Goal: Information Seeking & Learning: Find specific fact

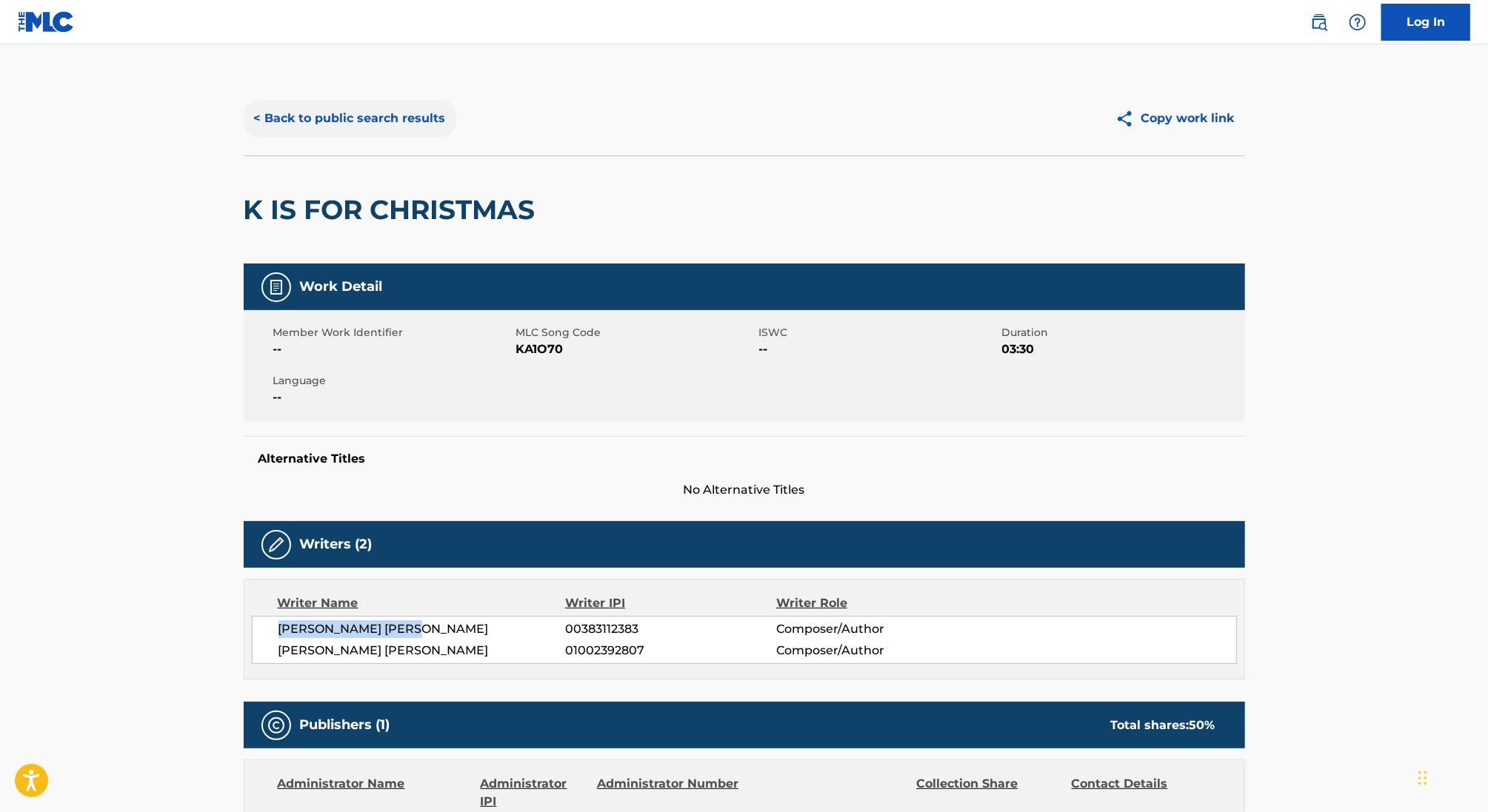
click at [428, 111] on button "< Back to public search results" at bounding box center [350, 118] width 213 height 37
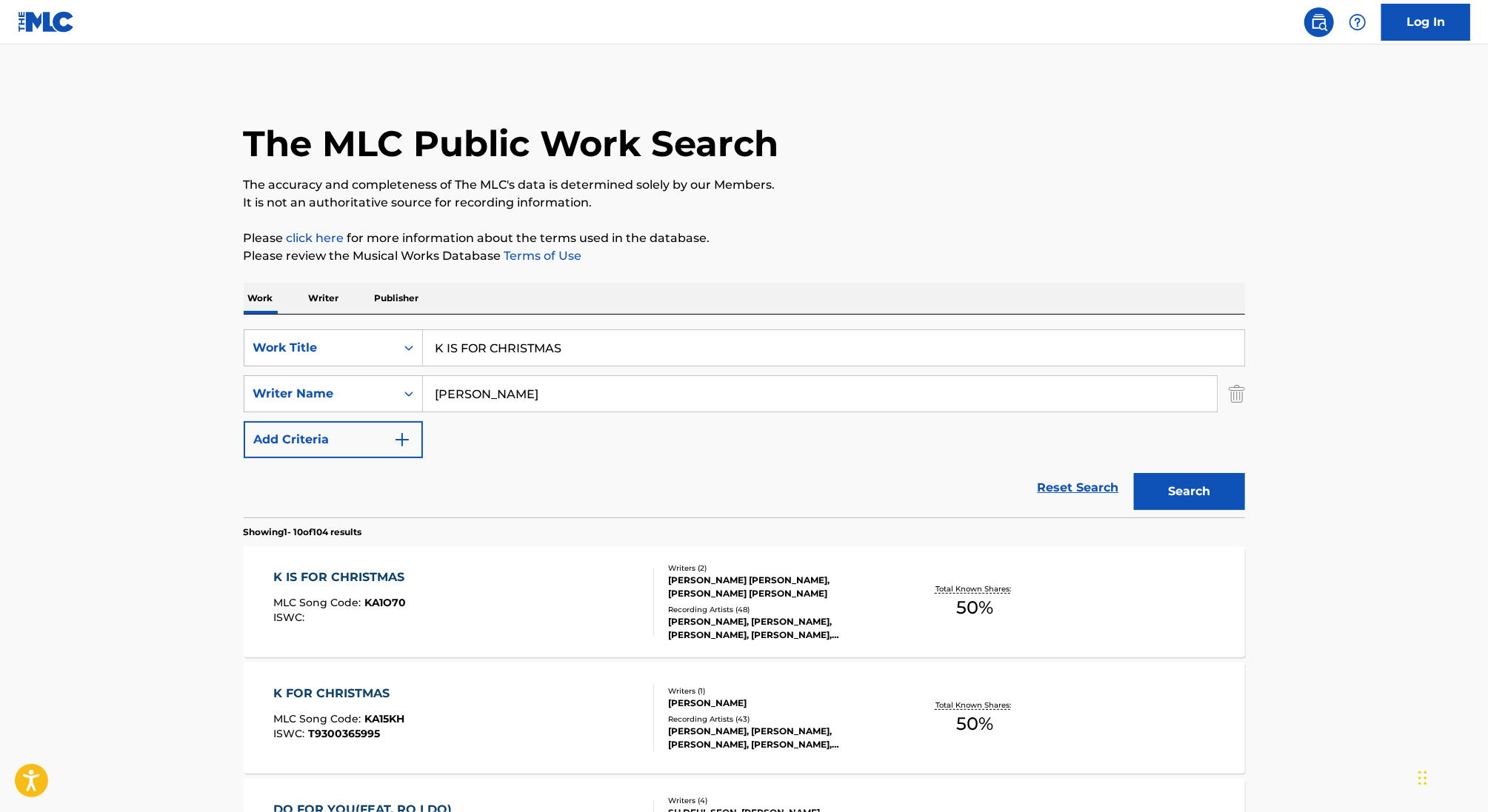
click at [533, 354] on input "K IS FOR CHRISTMAS" at bounding box center [833, 348] width 821 height 35
paste input "BAPTIZE"
type input "BAPTIZE"
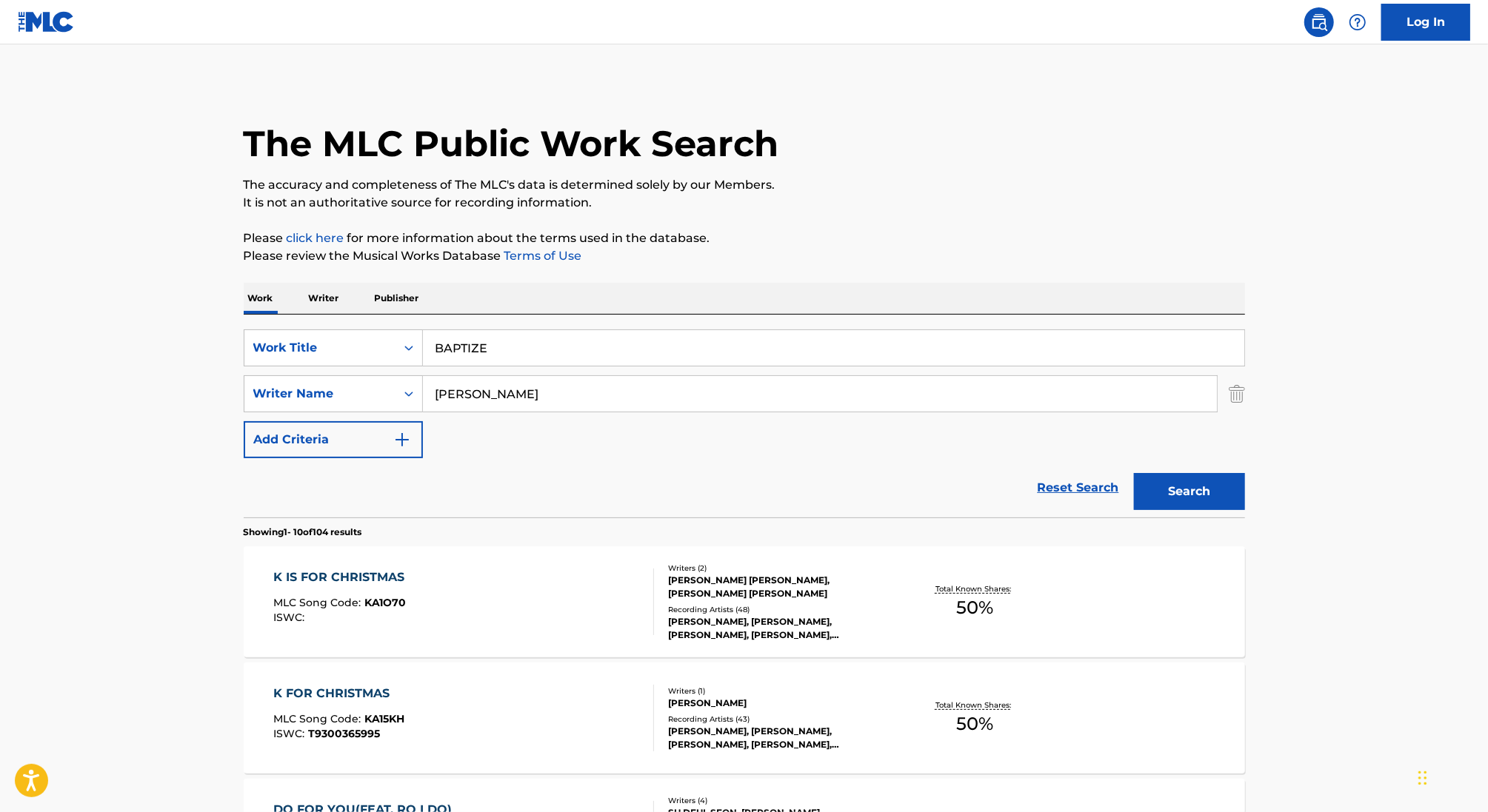
click at [461, 387] on input "[PERSON_NAME]" at bounding box center [820, 394] width 794 height 35
type input "[PERSON_NAME]"
click at [1134, 473] on button "Search" at bounding box center [1189, 492] width 111 height 37
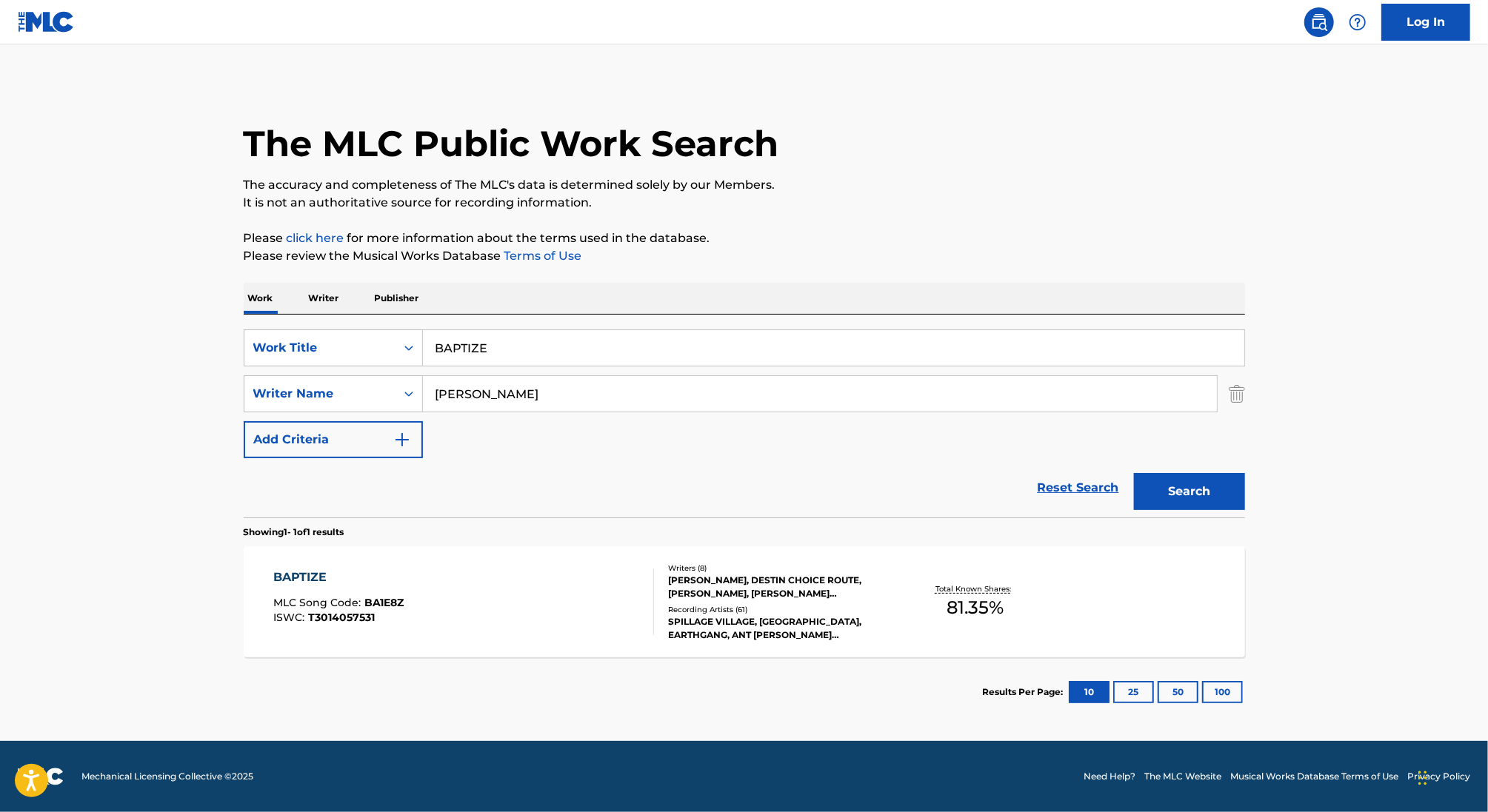
click at [548, 583] on div "BAPTIZE MLC Song Code : BA1E8Z ISWC : T3014057531" at bounding box center [463, 601] width 381 height 67
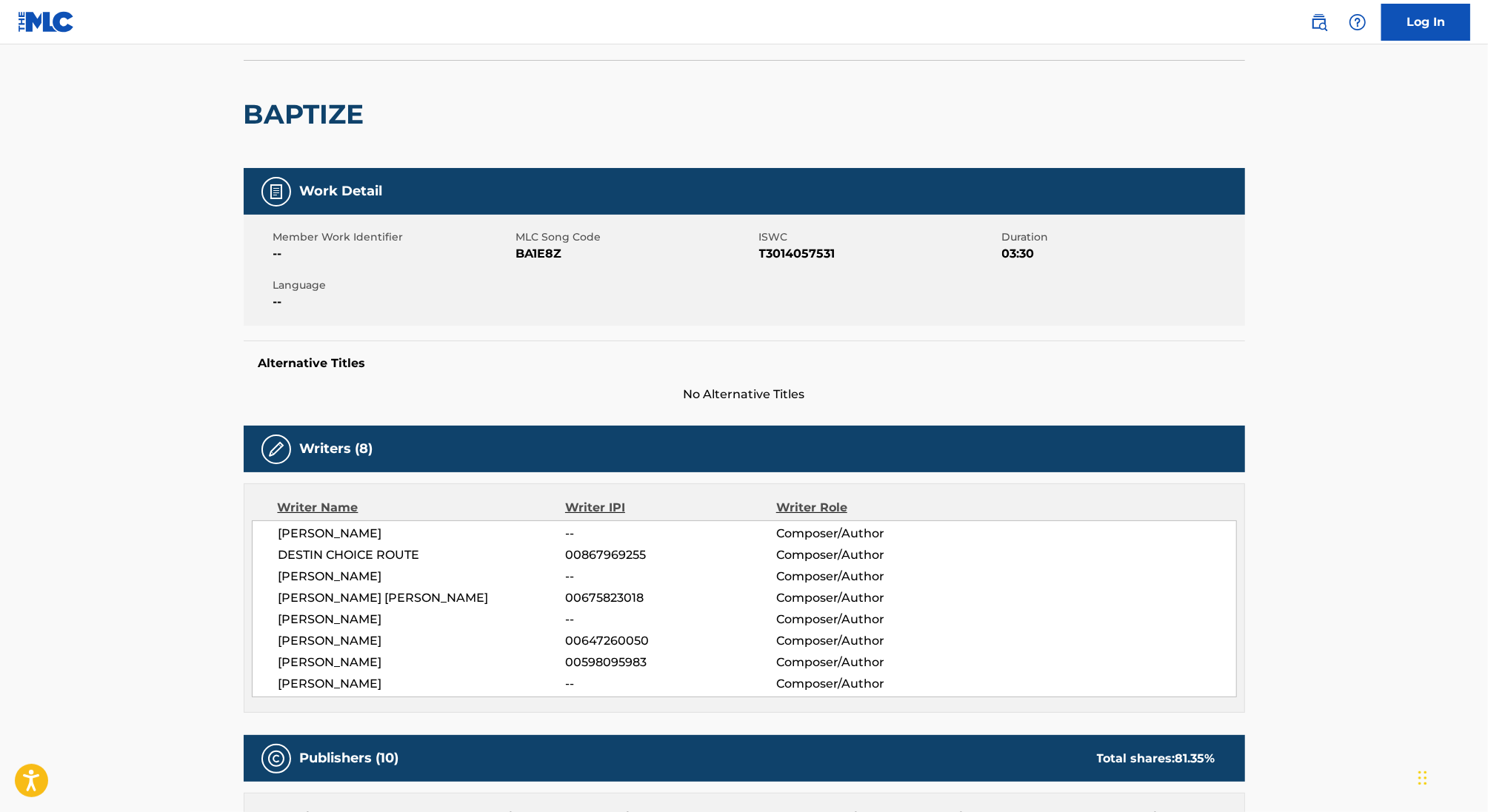
scroll to position [117, 0]
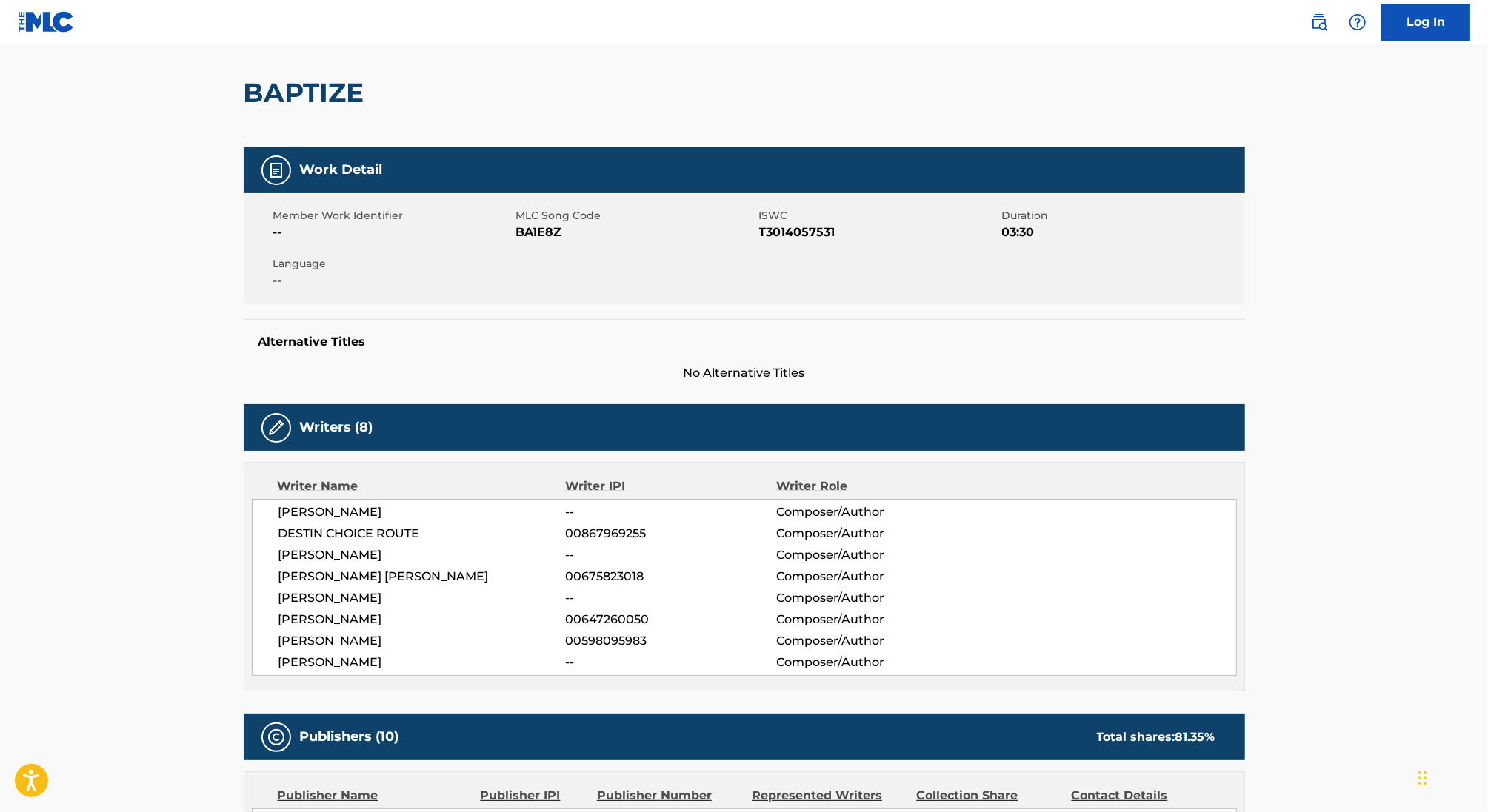
drag, startPoint x: 407, startPoint y: 591, endPoint x: 209, endPoint y: 591, distance: 198.0
copy span "[PERSON_NAME]"
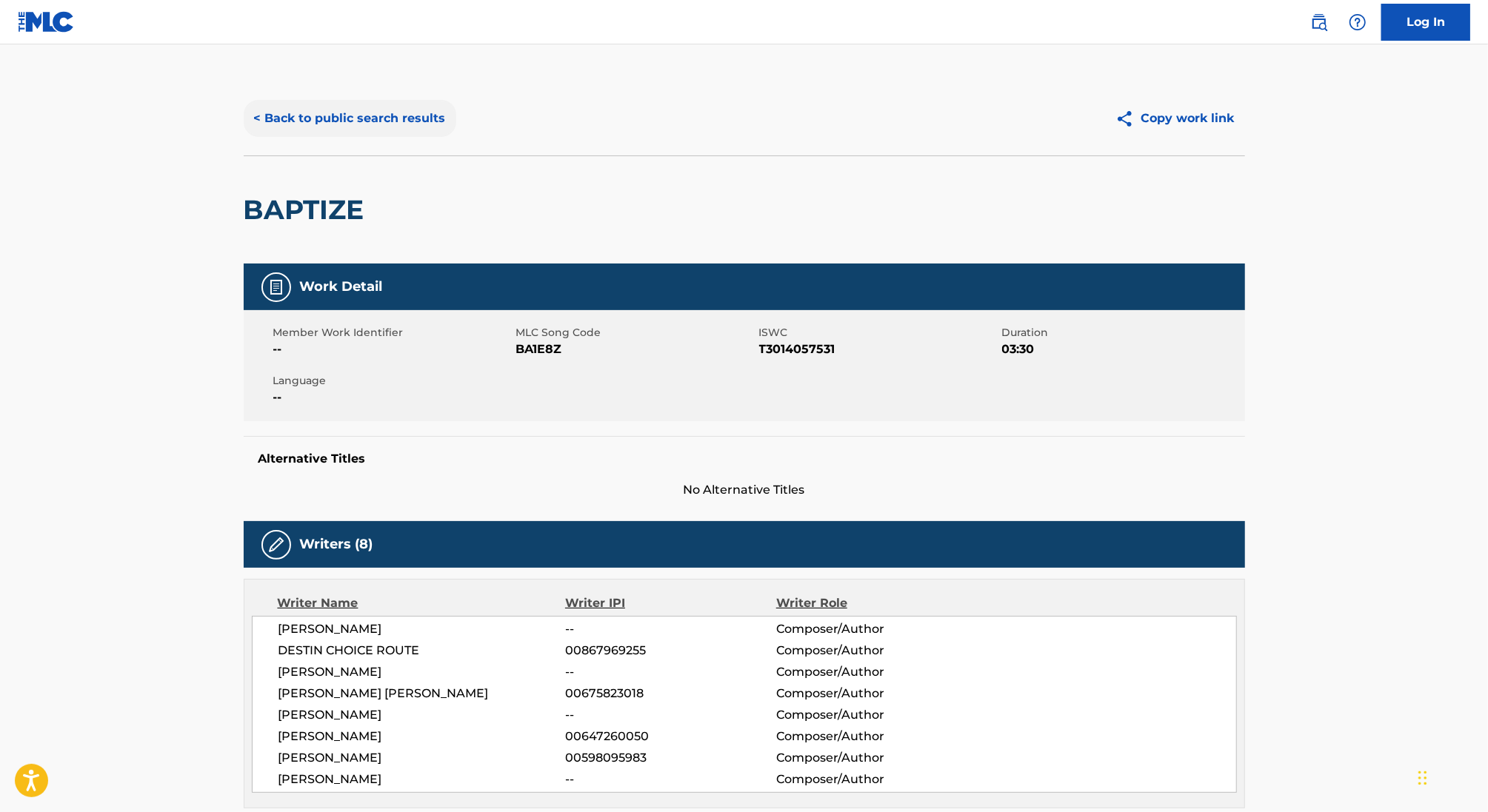
click at [331, 115] on button "< Back to public search results" at bounding box center [350, 118] width 213 height 37
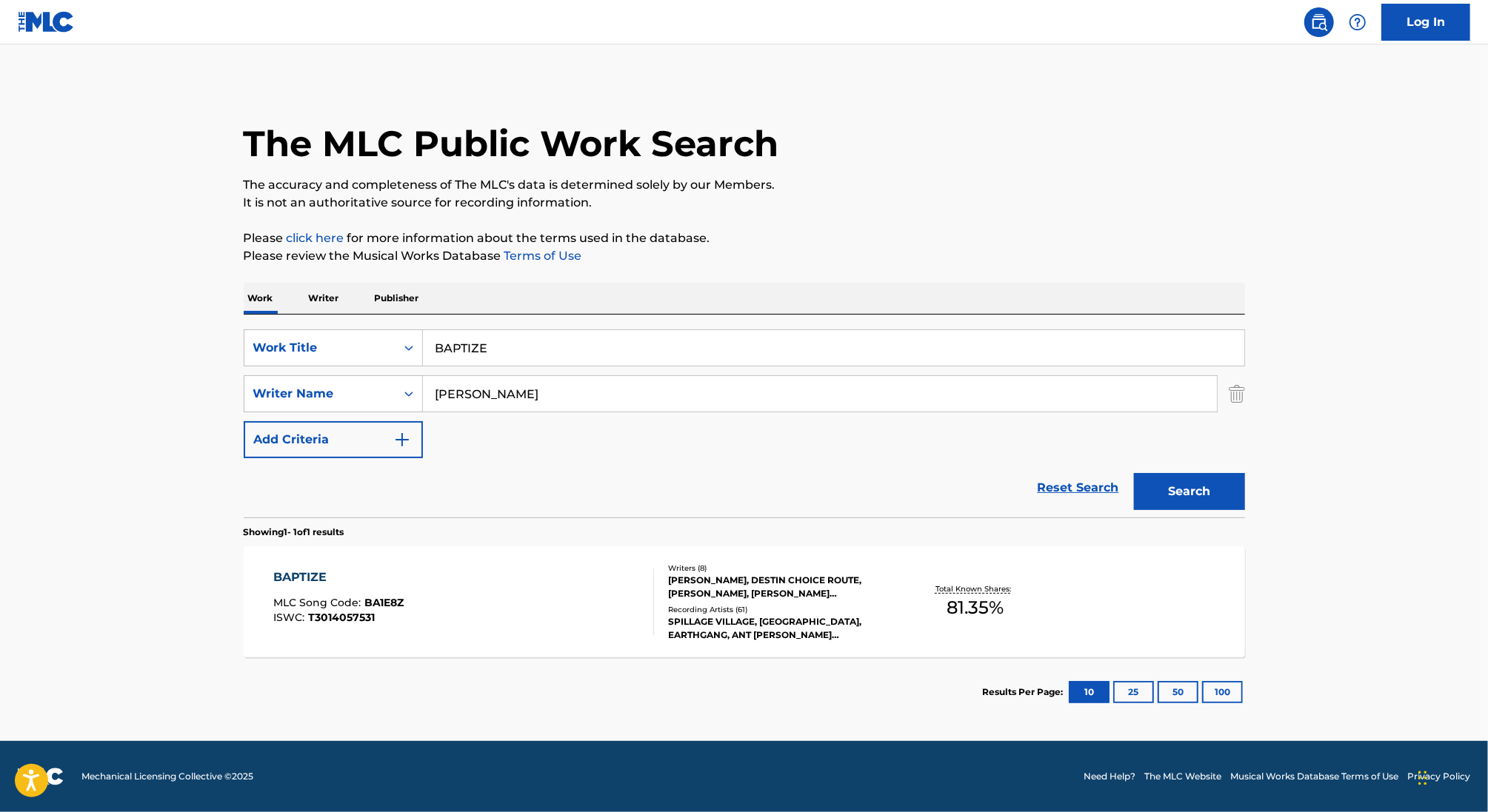
click at [325, 295] on p "Writer" at bounding box center [324, 298] width 39 height 31
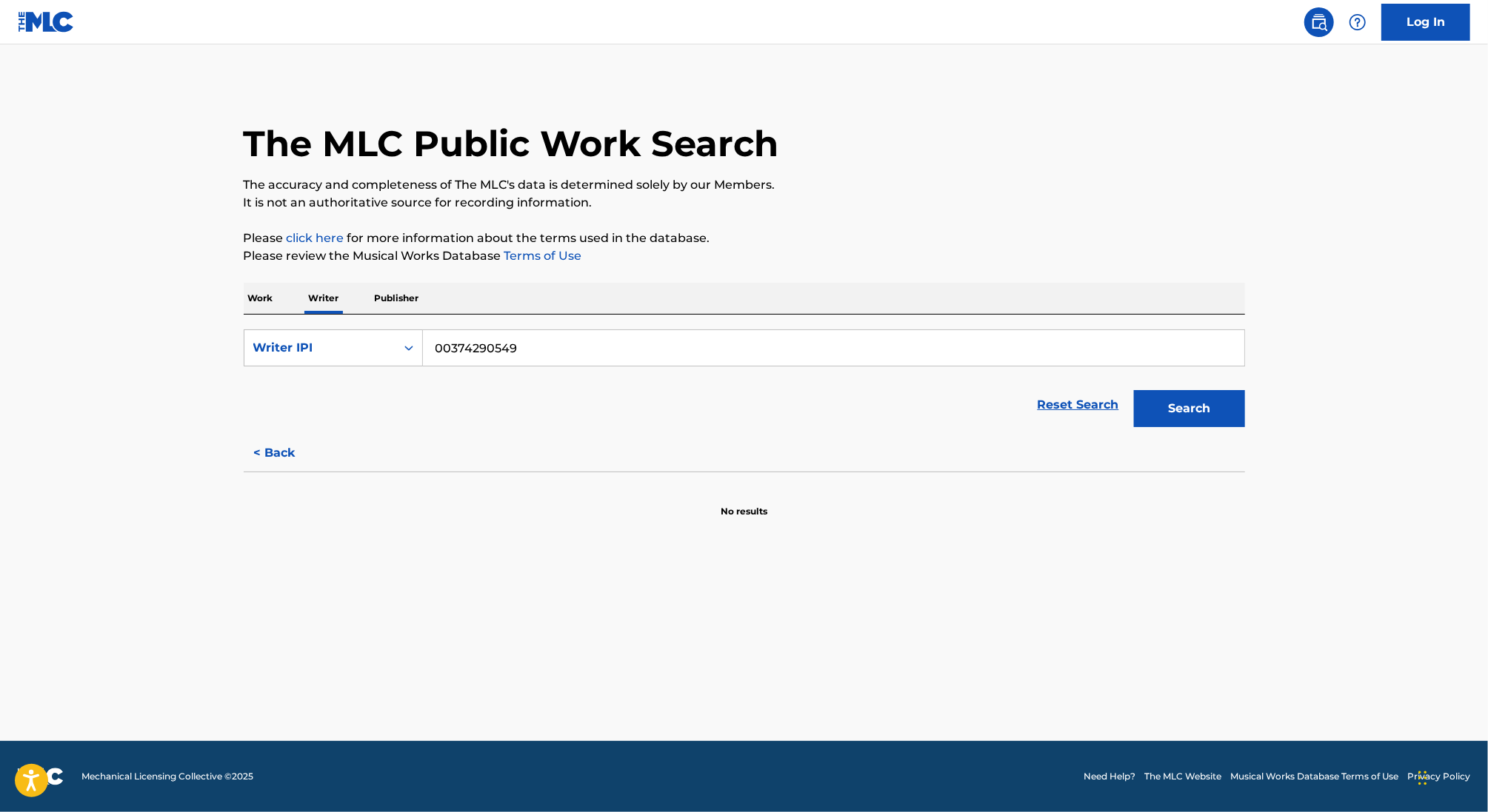
click at [503, 352] on input "00374290549" at bounding box center [833, 348] width 821 height 35
paste input "[PERSON_NAME]"
type input "[PERSON_NAME]"
click at [1134, 390] on button "Search" at bounding box center [1189, 409] width 111 height 37
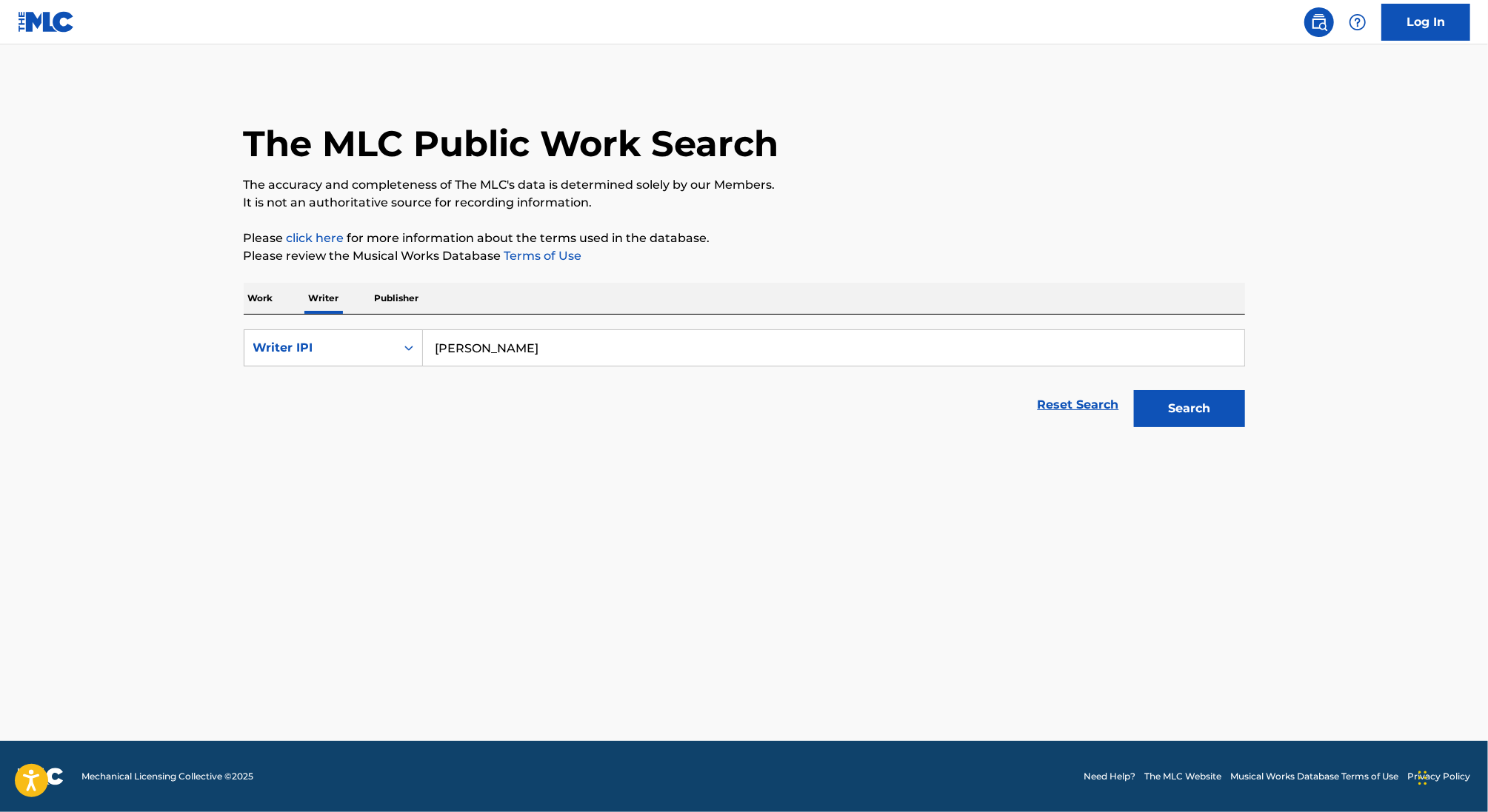
click at [355, 319] on div "SearchWithCriteriad497fc69-339a-481f-9660-063de381e66a Writer [PERSON_NAME] Res…" at bounding box center [745, 374] width 1002 height 120
click at [355, 340] on div "Writer IPI" at bounding box center [320, 348] width 134 height 18
click at [355, 376] on div "Writer Name" at bounding box center [333, 385] width 178 height 37
click at [476, 352] on input "Search Form" at bounding box center [833, 348] width 821 height 35
paste input "[PERSON_NAME]"
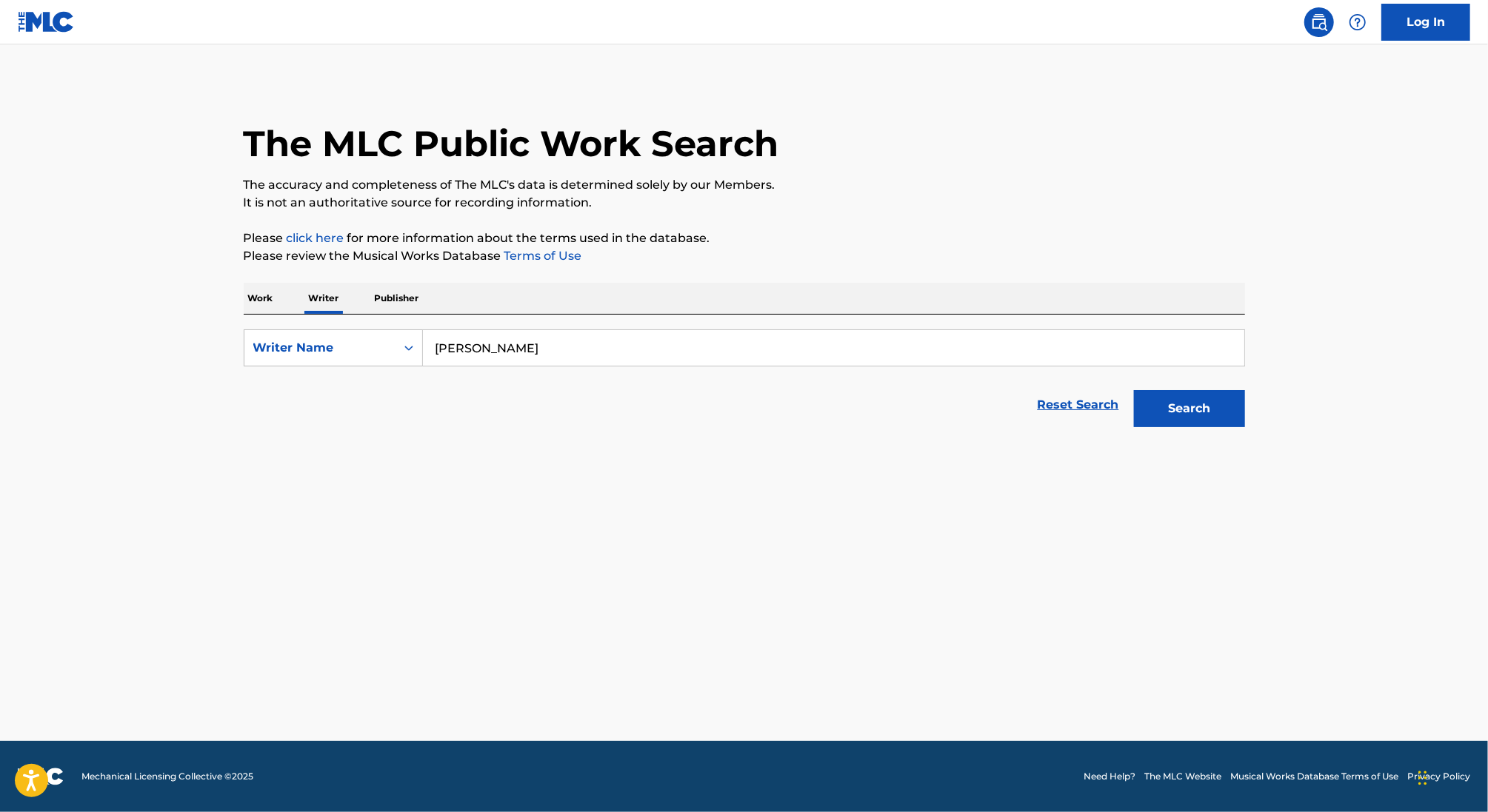
type input "[PERSON_NAME]"
click at [1134, 390] on button "Search" at bounding box center [1189, 409] width 111 height 37
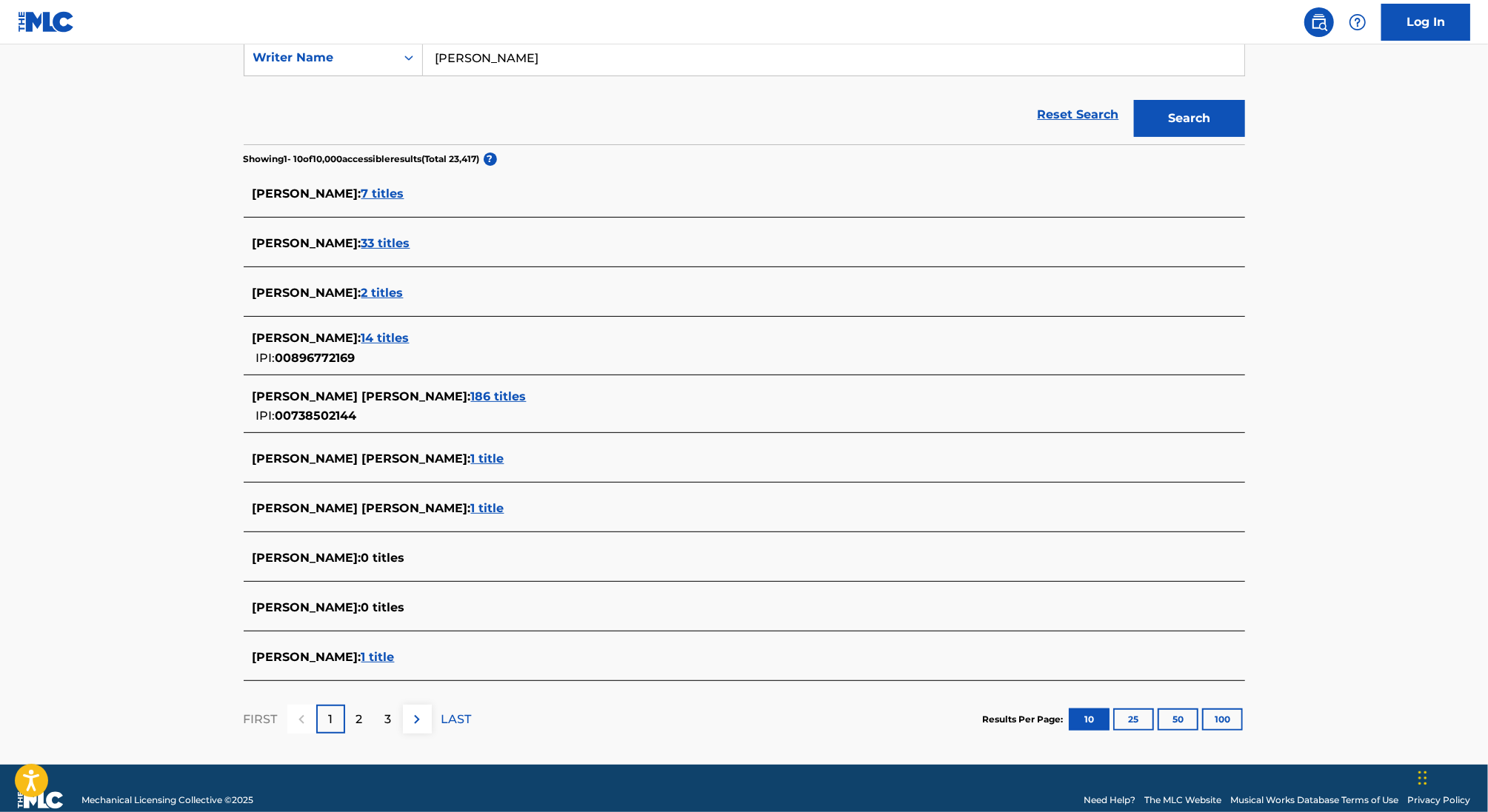
scroll to position [297, 0]
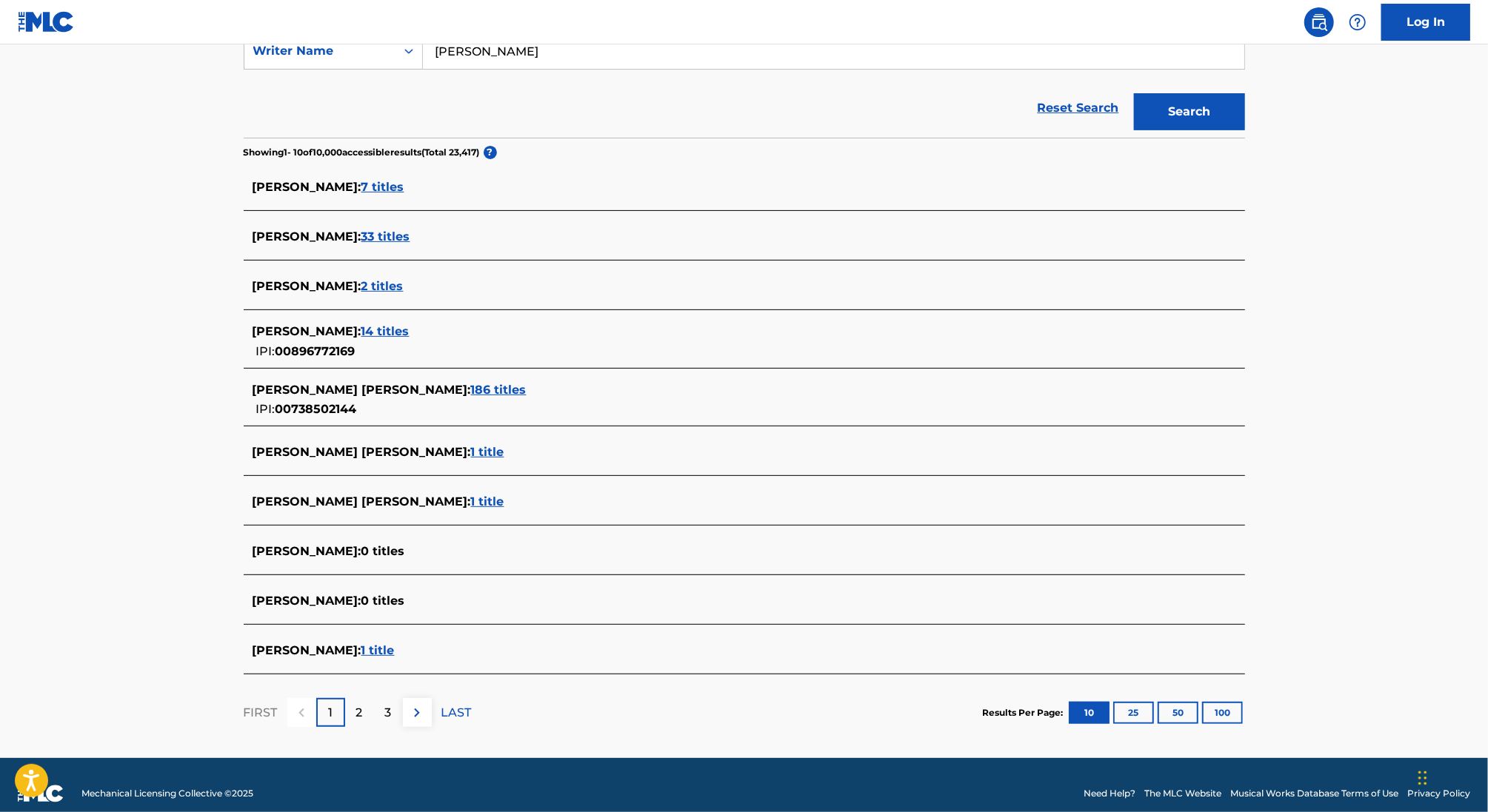
click at [471, 385] on span "186 titles" at bounding box center [498, 390] width 56 height 14
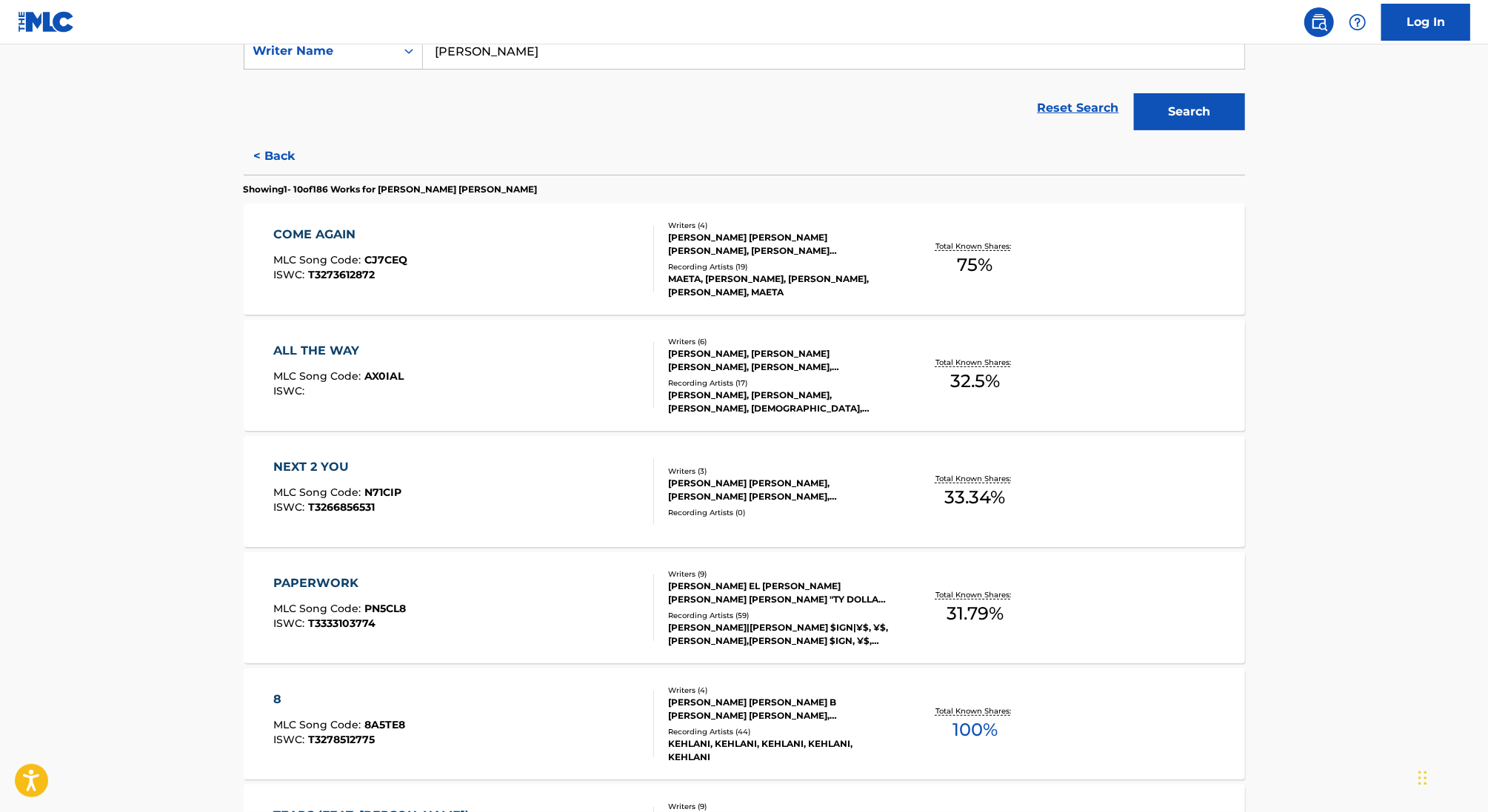
click at [524, 478] on div "NEXT 2 YOU MLC Song Code : N71CIP ISWC : T3266856531" at bounding box center [463, 491] width 381 height 67
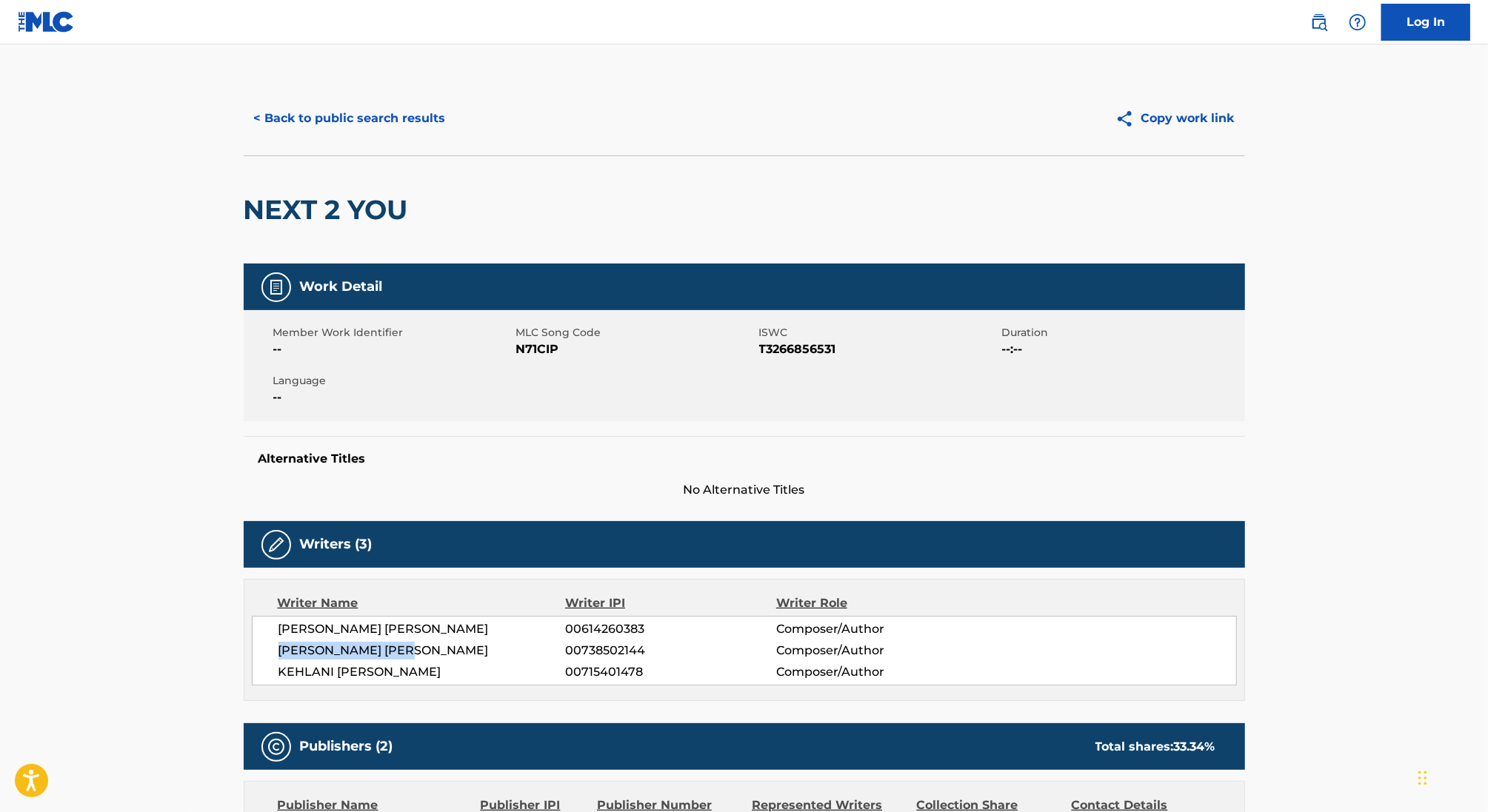
drag, startPoint x: 429, startPoint y: 653, endPoint x: 202, endPoint y: 652, distance: 227.0
click at [202, 653] on main "< Back to public search results Copy work link NEXT 2 YOU Work Detail Member Wo…" at bounding box center [744, 706] width 1488 height 1324
copy span "[PERSON_NAME] [PERSON_NAME]"
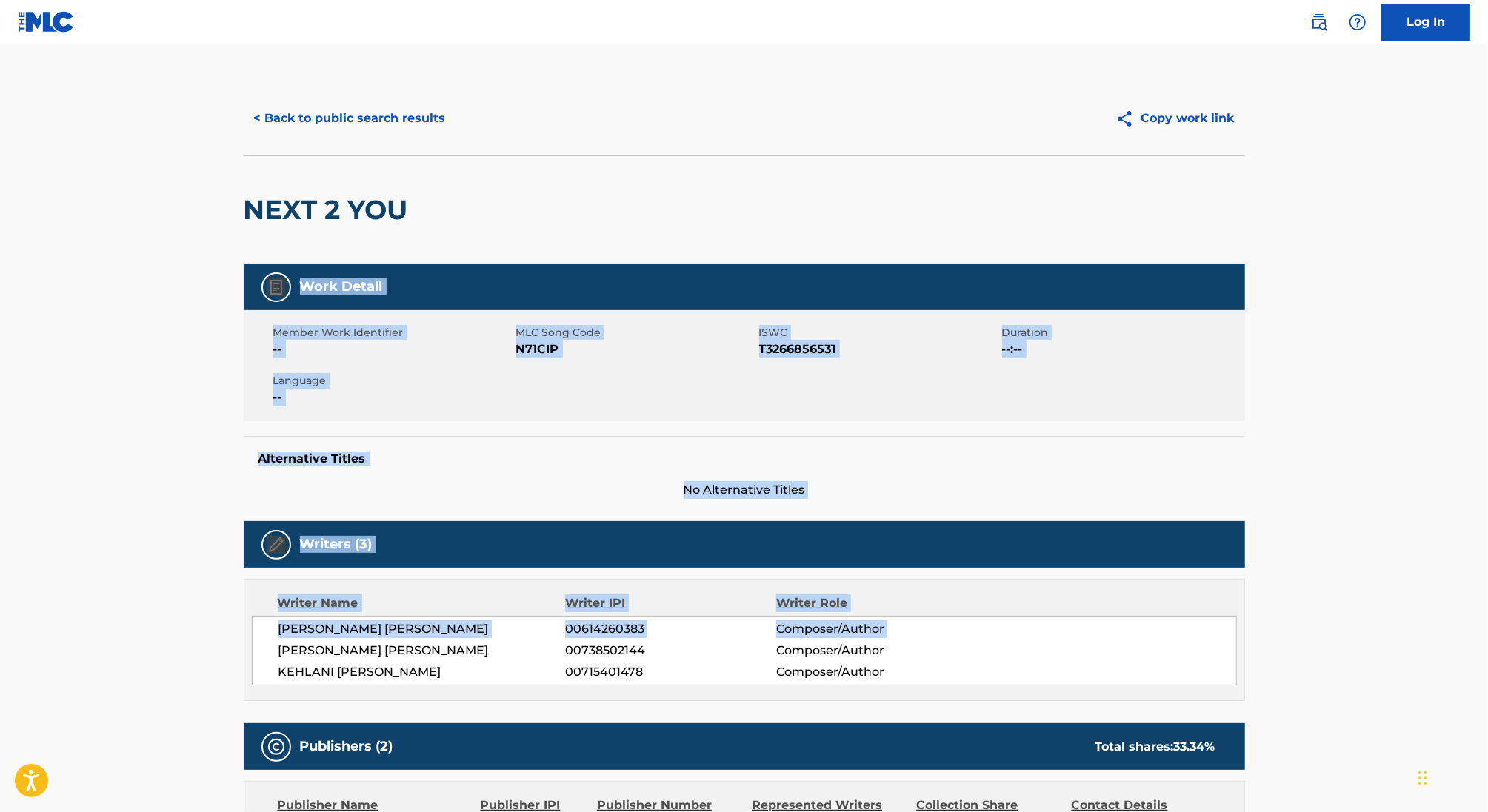
drag, startPoint x: 202, startPoint y: 652, endPoint x: -1215, endPoint y: 243, distance: 1474.8
click at [0, 243] on html "Accessibility Screen-Reader Guide, Feedback, and Issue Reporting | New window 0…" at bounding box center [744, 406] width 1488 height 812
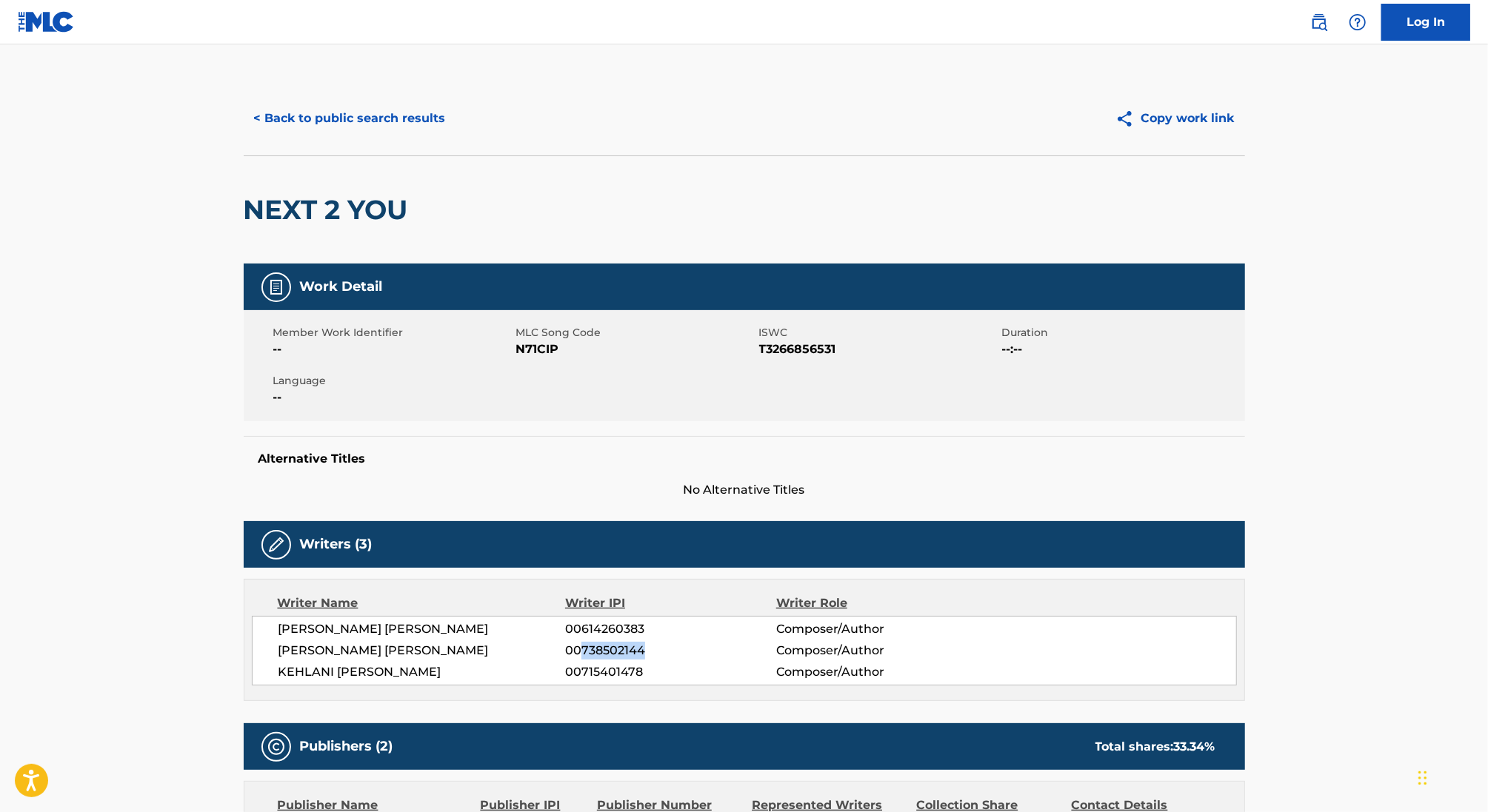
drag, startPoint x: 582, startPoint y: 652, endPoint x: 704, endPoint y: 652, distance: 122.0
click at [704, 652] on span "00738502144" at bounding box center [670, 650] width 210 height 18
copy span "738502144"
click at [356, 118] on button "< Back to public search results" at bounding box center [350, 118] width 213 height 37
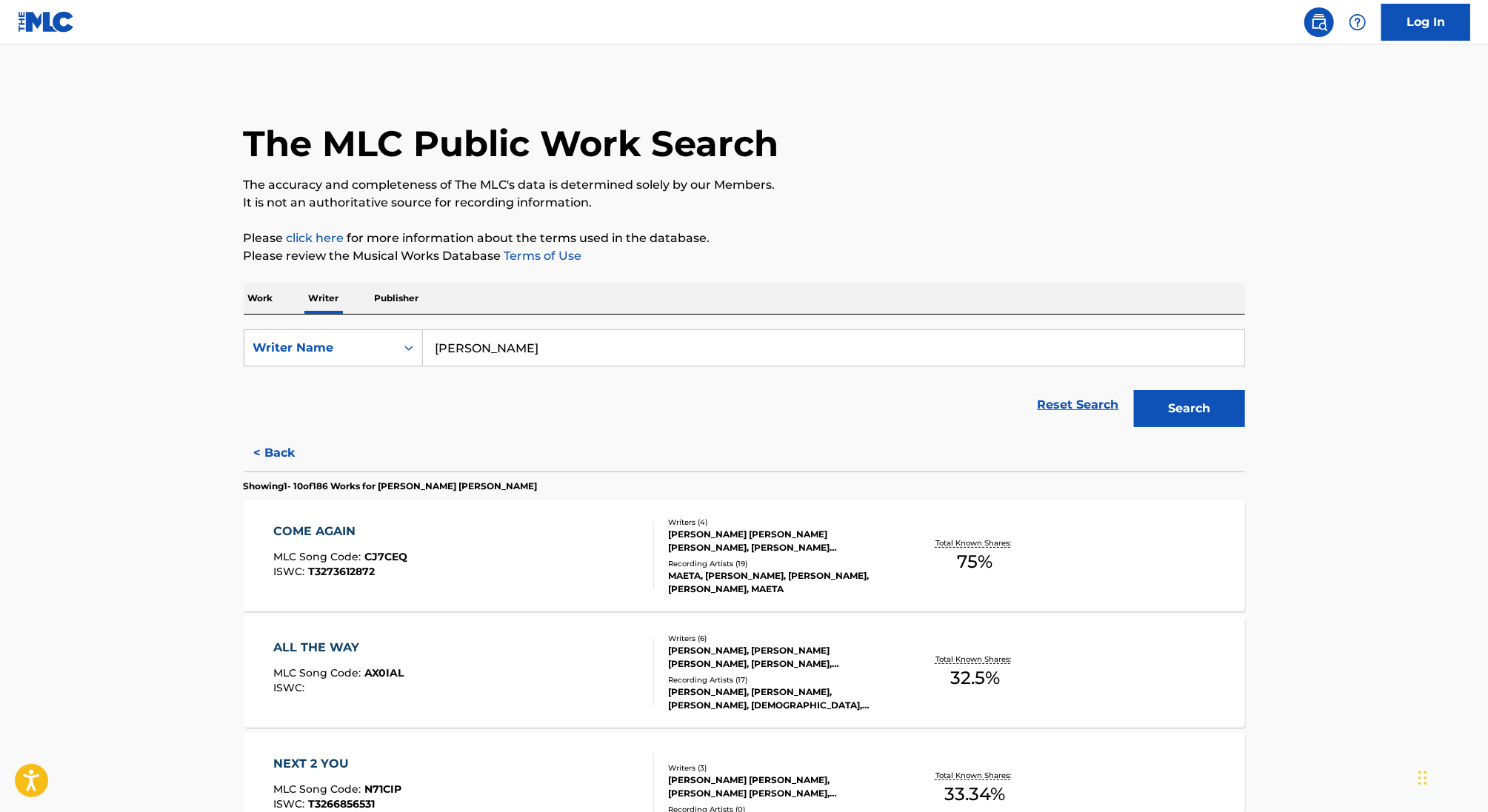
click at [494, 349] on input "[PERSON_NAME]" at bounding box center [833, 348] width 821 height 35
click at [256, 298] on p "Work" at bounding box center [261, 298] width 34 height 31
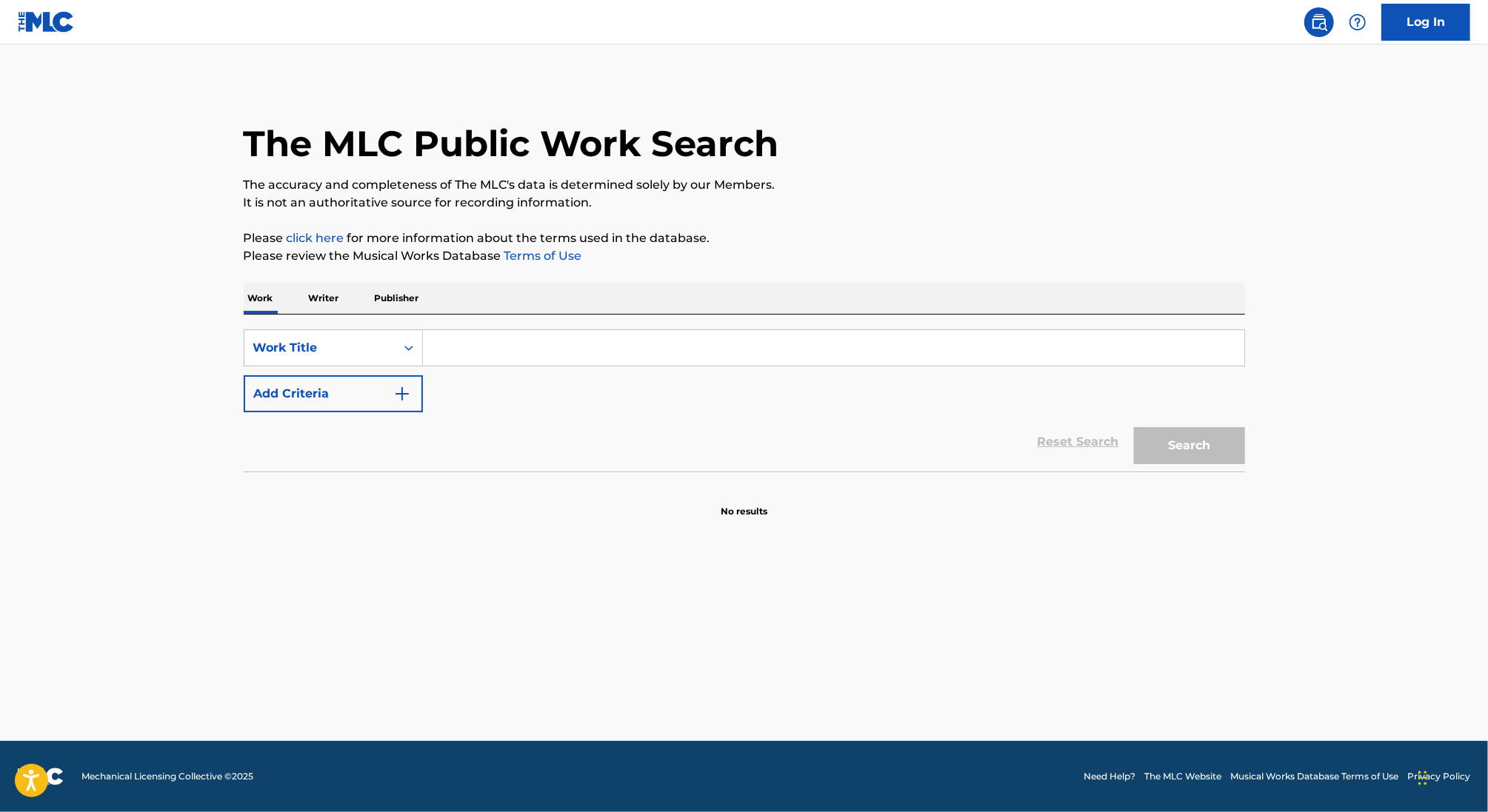
click at [457, 344] on input "Search Form" at bounding box center [833, 348] width 821 height 35
paste input "The Wellerman (220 Kid X [PERSON_NAME] Remix)"
type input "The Wellerman (220 Kid X [PERSON_NAME] Remix)"
click at [1134, 427] on button "Search" at bounding box center [1189, 446] width 111 height 37
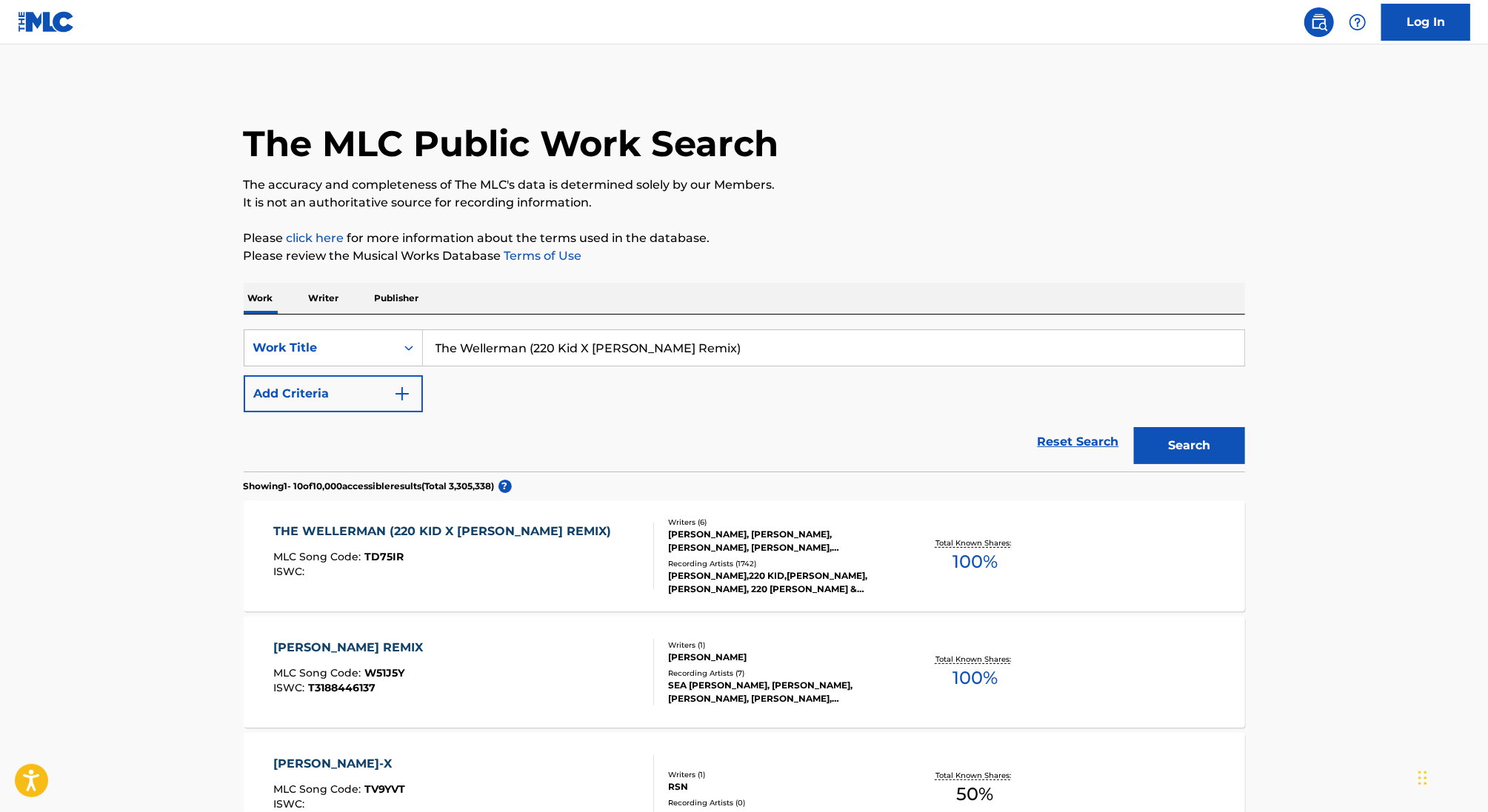
click at [489, 554] on div "MLC Song Code : TD75IR" at bounding box center [445, 559] width 345 height 14
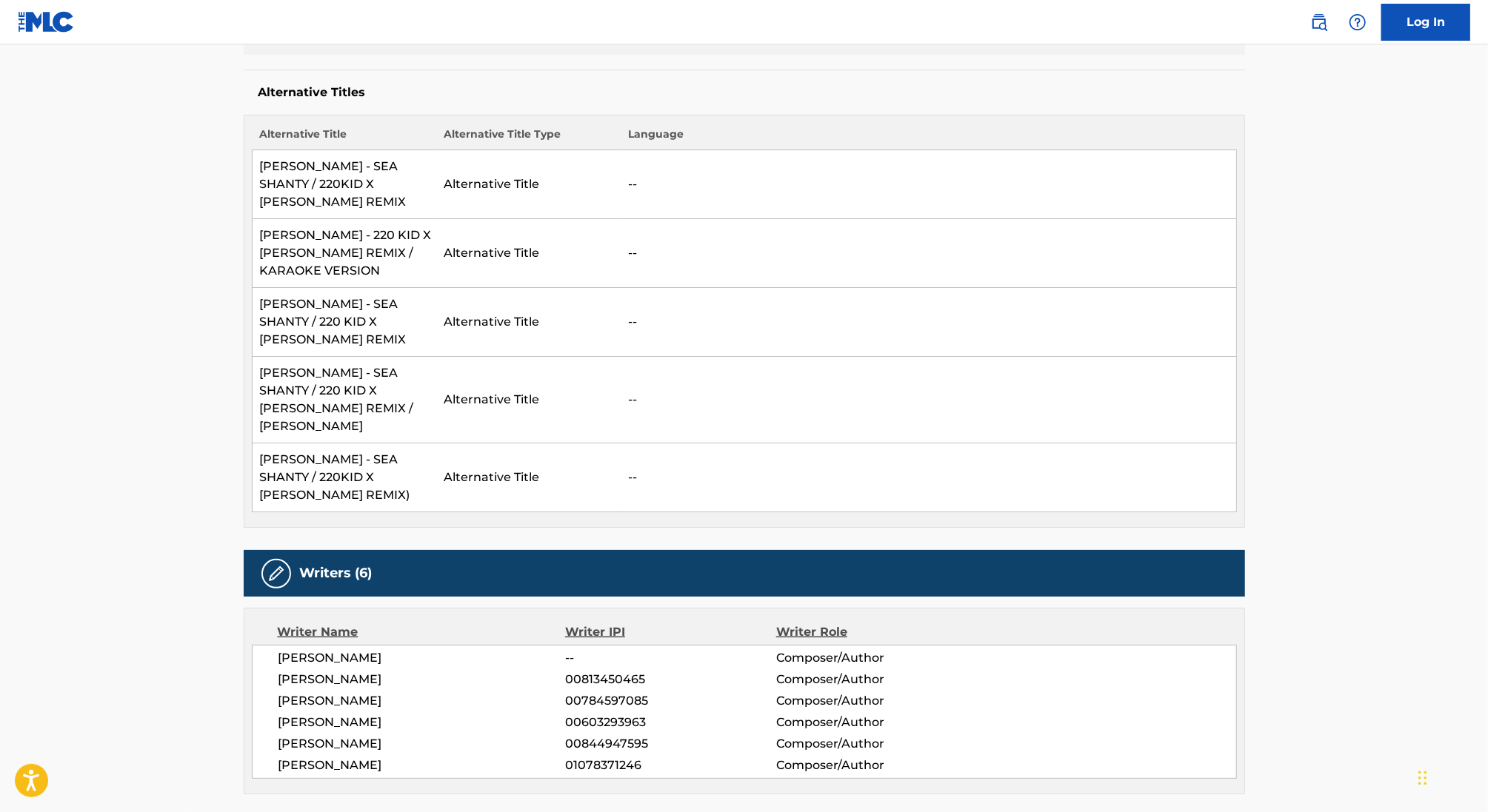
scroll to position [558, 0]
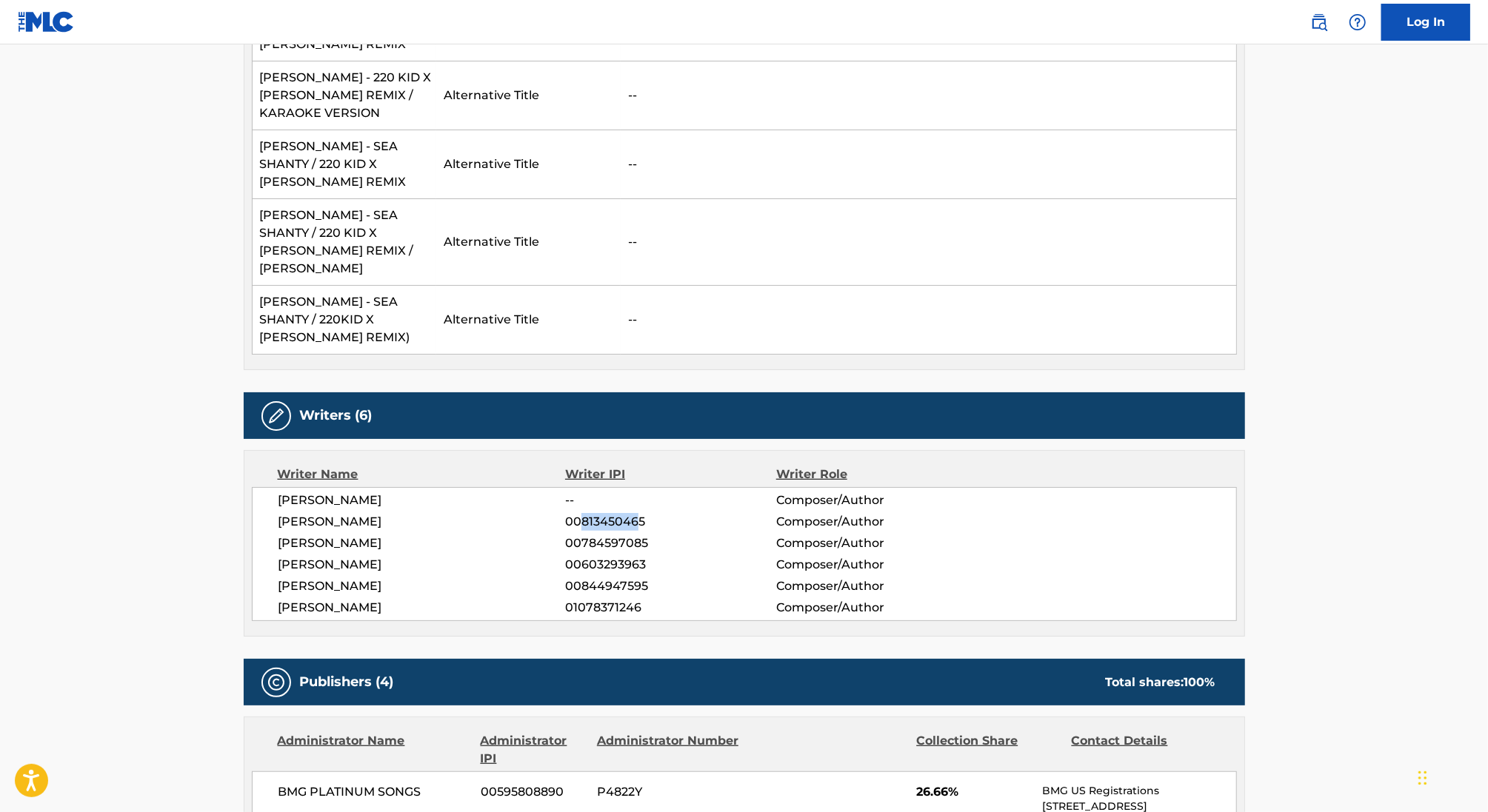
drag, startPoint x: 583, startPoint y: 449, endPoint x: 645, endPoint y: 449, distance: 62.0
click at [635, 513] on span "00813450465" at bounding box center [670, 521] width 210 height 18
click at [647, 487] on div "[PERSON_NAME] -- Composer/Author [PERSON_NAME] 00813450465 Composer/Author [PER…" at bounding box center [744, 554] width 985 height 134
drag, startPoint x: 582, startPoint y: 444, endPoint x: 680, endPoint y: 443, distance: 98.0
click at [680, 513] on span "00813450465" at bounding box center [670, 521] width 210 height 18
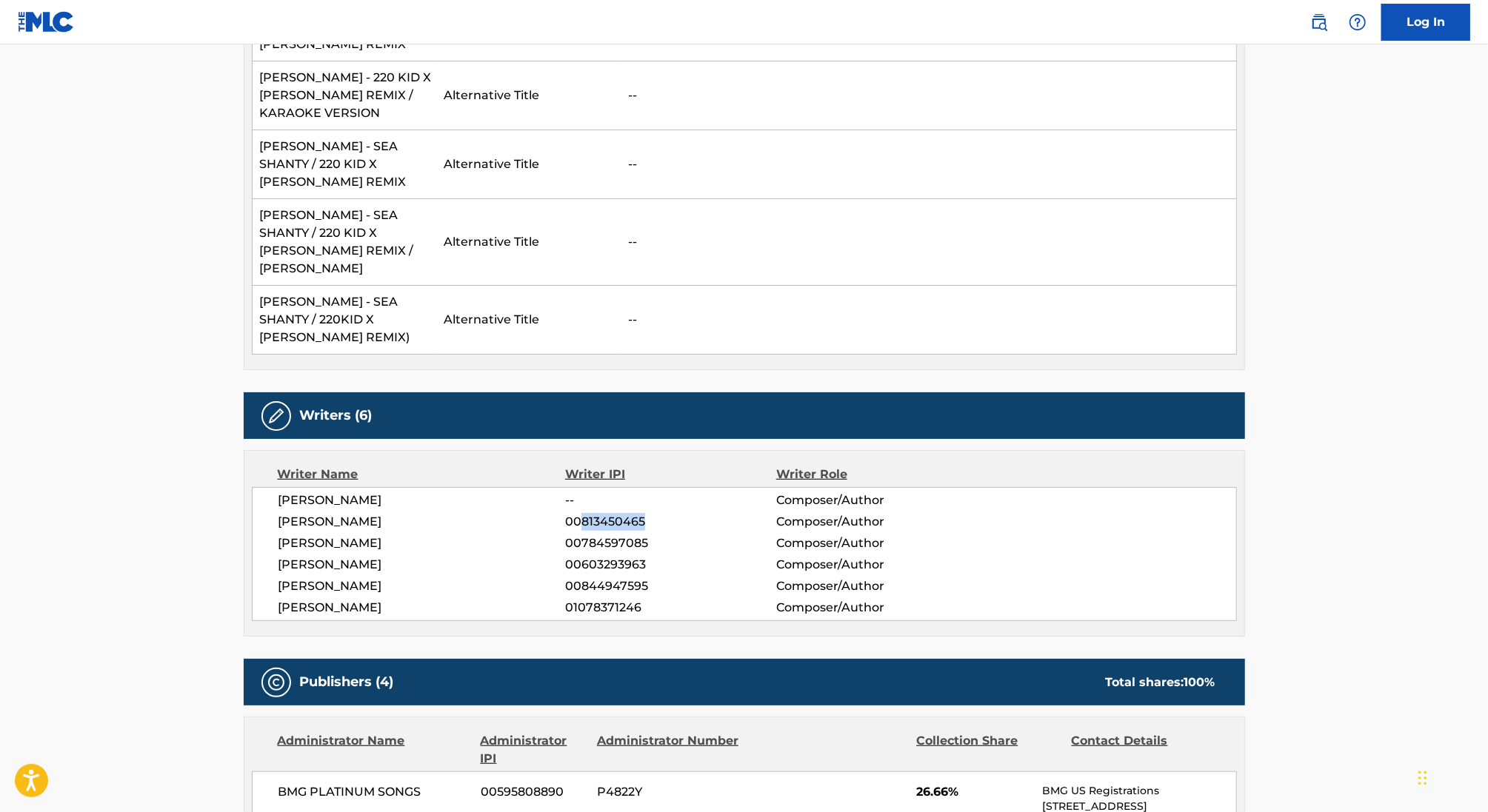
copy span "813450465"
drag, startPoint x: 405, startPoint y: 446, endPoint x: 168, endPoint y: 446, distance: 237.0
copy span "[PERSON_NAME]"
drag, startPoint x: 398, startPoint y: 468, endPoint x: 213, endPoint y: 468, distance: 185.0
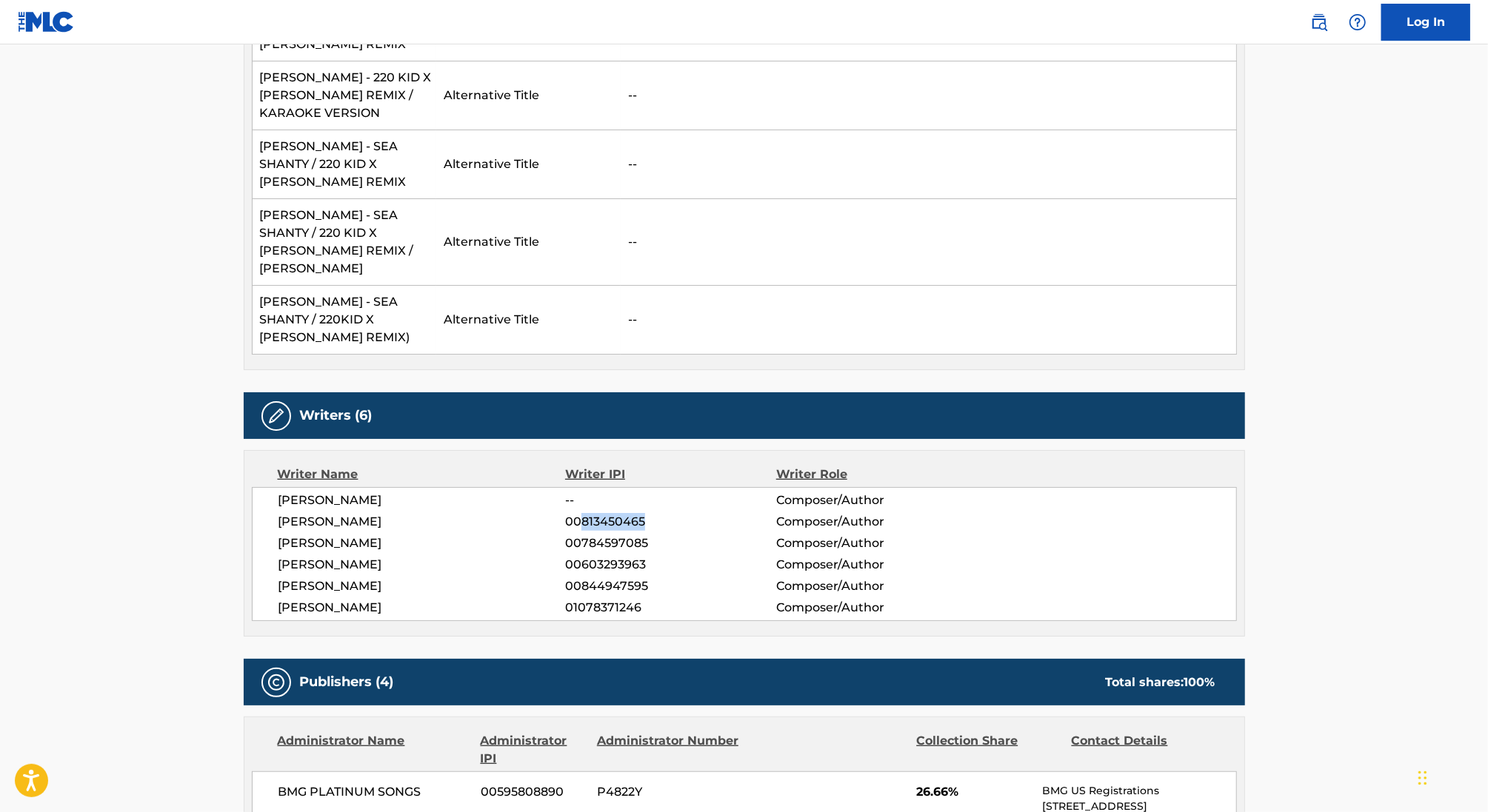
copy span "[PERSON_NAME]"
drag, startPoint x: 378, startPoint y: 485, endPoint x: 210, endPoint y: 485, distance: 168.0
copy span "[PERSON_NAME]"
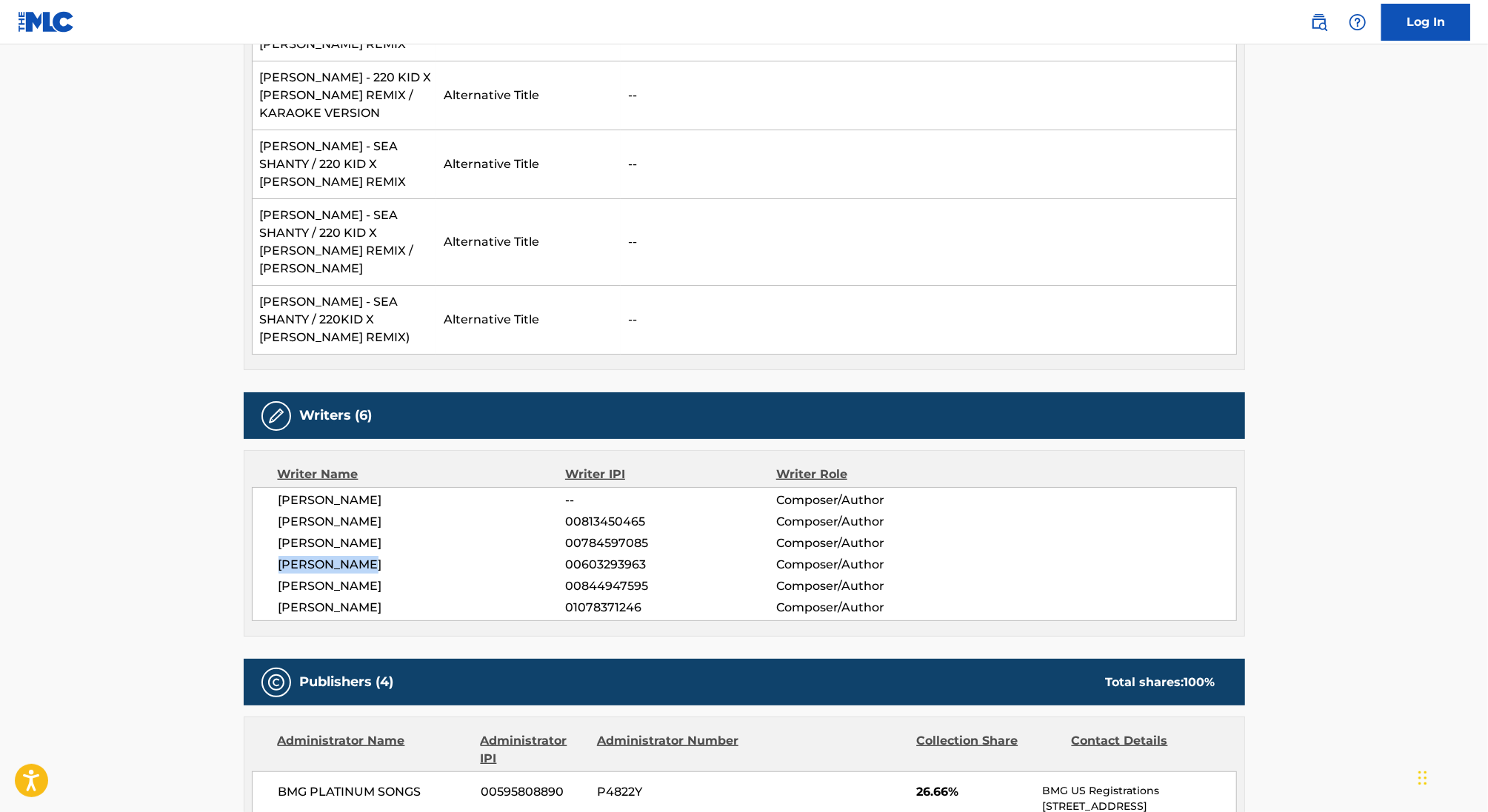
drag, startPoint x: 420, startPoint y: 513, endPoint x: 166, endPoint y: 513, distance: 254.0
copy span "[PERSON_NAME]"
drag, startPoint x: 324, startPoint y: 534, endPoint x: 189, endPoint y: 534, distance: 135.0
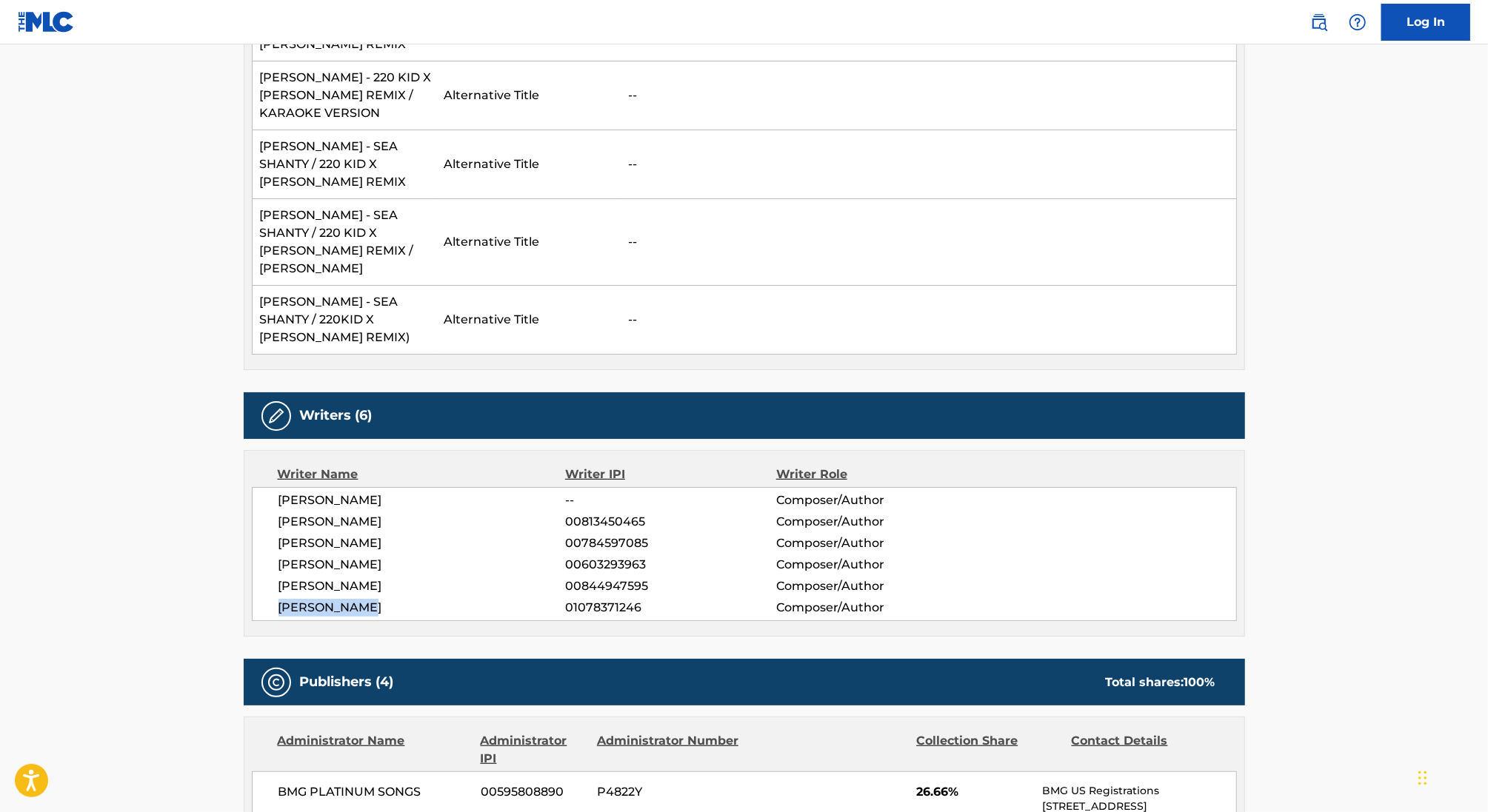
copy span "[PERSON_NAME]"
